Goal: Information Seeking & Learning: Learn about a topic

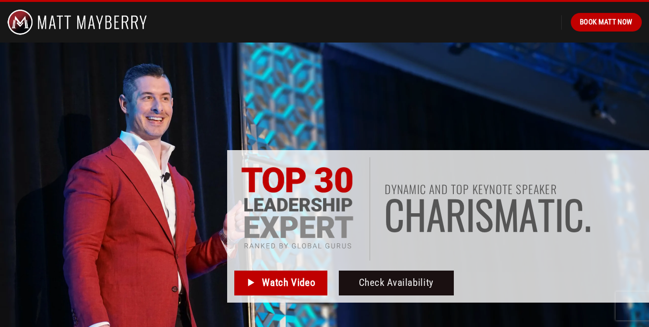
click at [33, 17] on img at bounding box center [77, 22] width 140 height 41
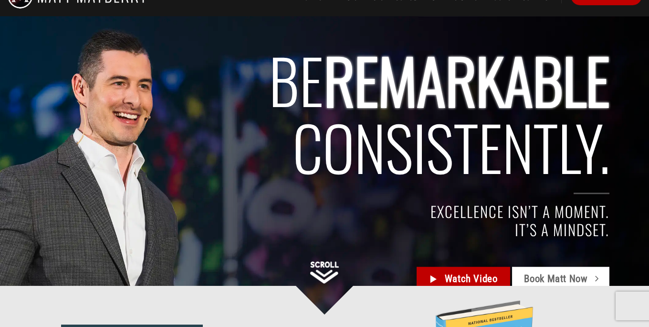
scroll to position [31, 0]
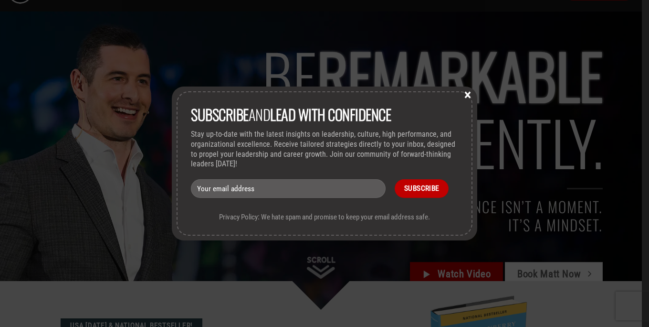
click at [467, 93] on button "×" at bounding box center [468, 94] width 14 height 9
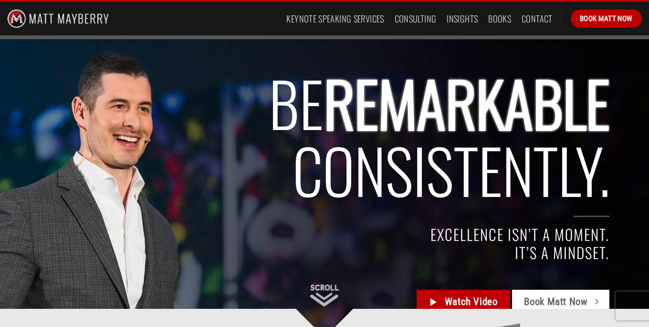
scroll to position [0, 0]
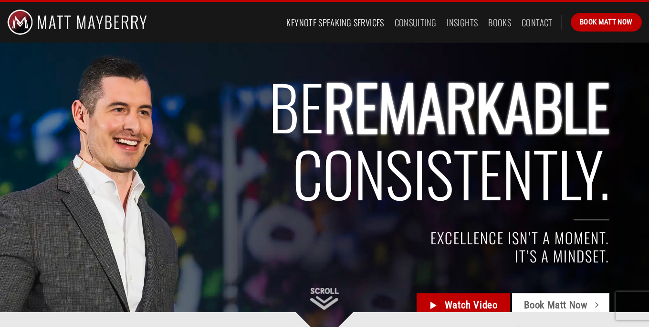
click at [357, 25] on link "Keynote Speaking Services" at bounding box center [334, 22] width 97 height 17
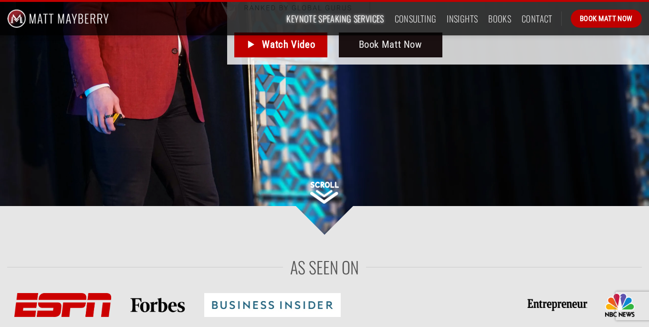
scroll to position [238, 0]
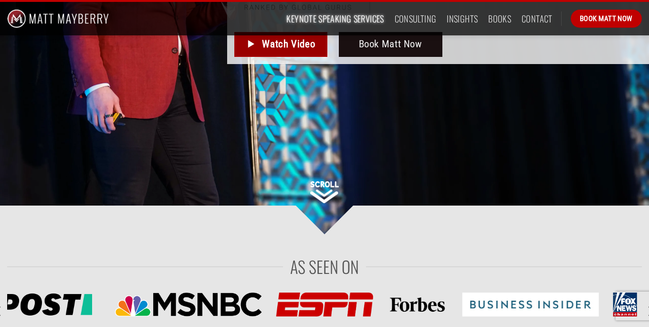
click at [281, 49] on span "Watch Video" at bounding box center [288, 44] width 53 height 16
